Goal: Task Accomplishment & Management: Manage account settings

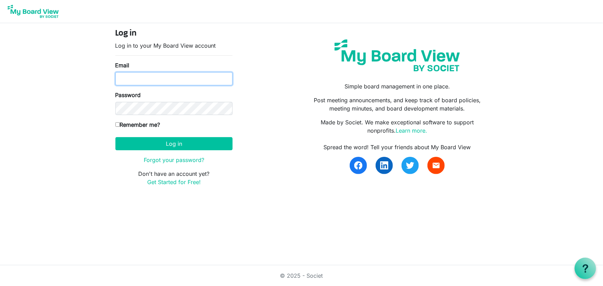
type input "[EMAIL_ADDRESS][DOMAIN_NAME]"
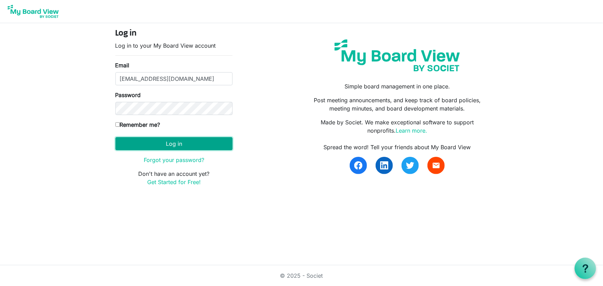
click at [171, 144] on button "Log in" at bounding box center [173, 143] width 117 height 13
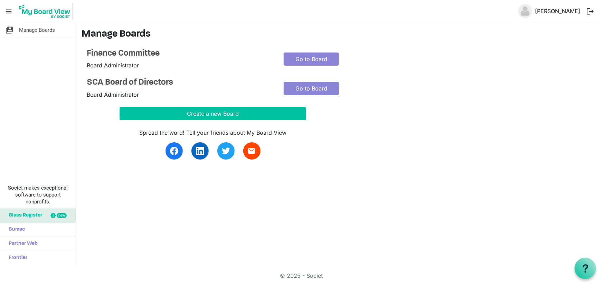
click at [561, 8] on link "Nikki Wilson" at bounding box center [558, 11] width 51 height 14
click at [590, 10] on button "logout" at bounding box center [590, 11] width 15 height 15
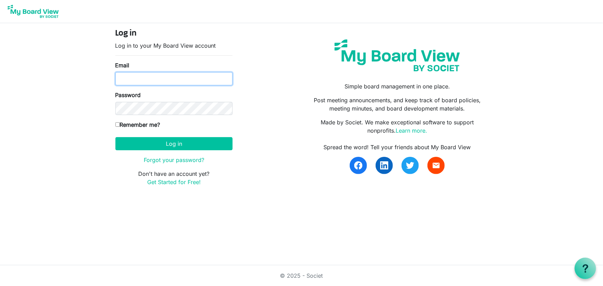
type input "[EMAIL_ADDRESS][DOMAIN_NAME]"
